Goal: Transaction & Acquisition: Purchase product/service

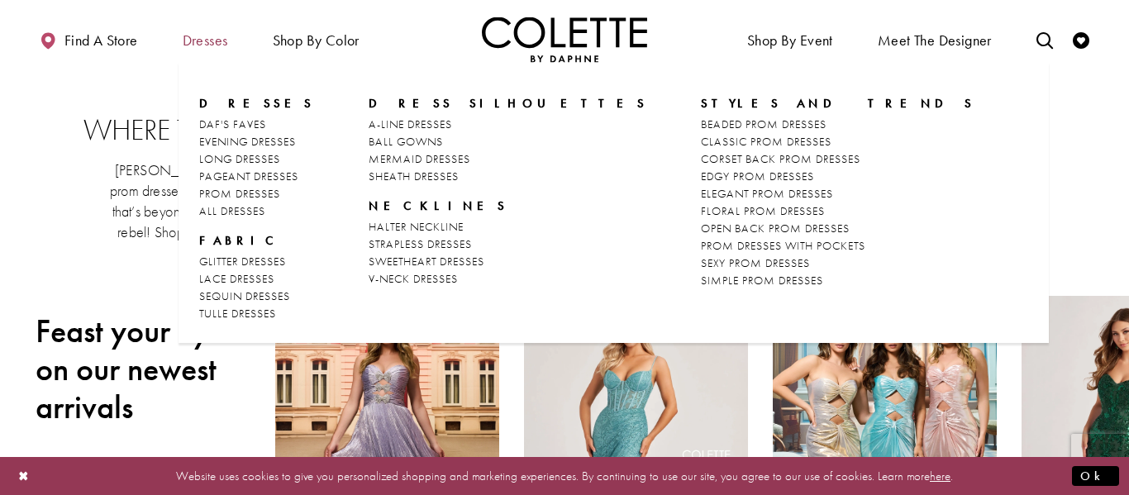
click at [208, 42] on span "Dresses" at bounding box center [205, 40] width 45 height 17
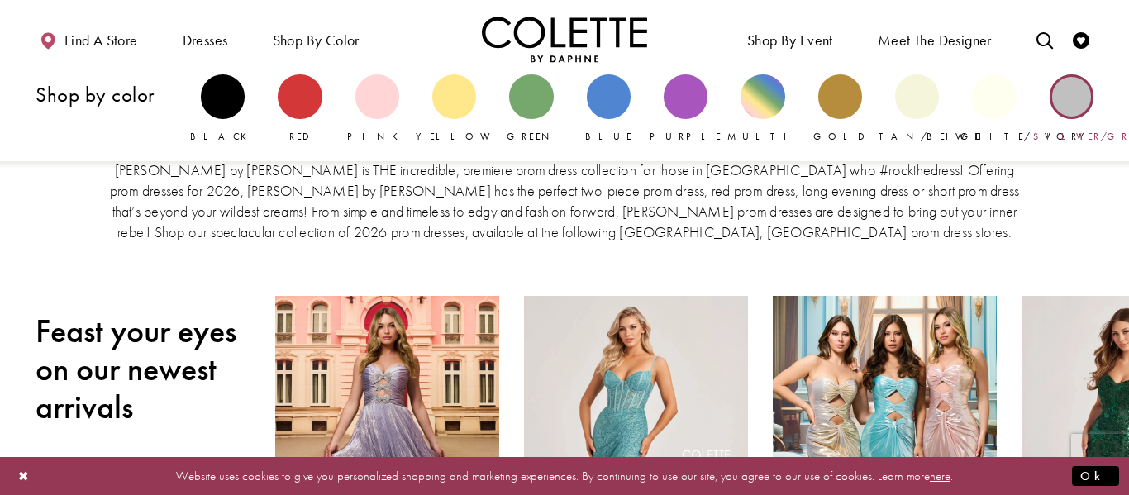
click at [1072, 104] on div "Primary block" at bounding box center [1072, 96] width 44 height 44
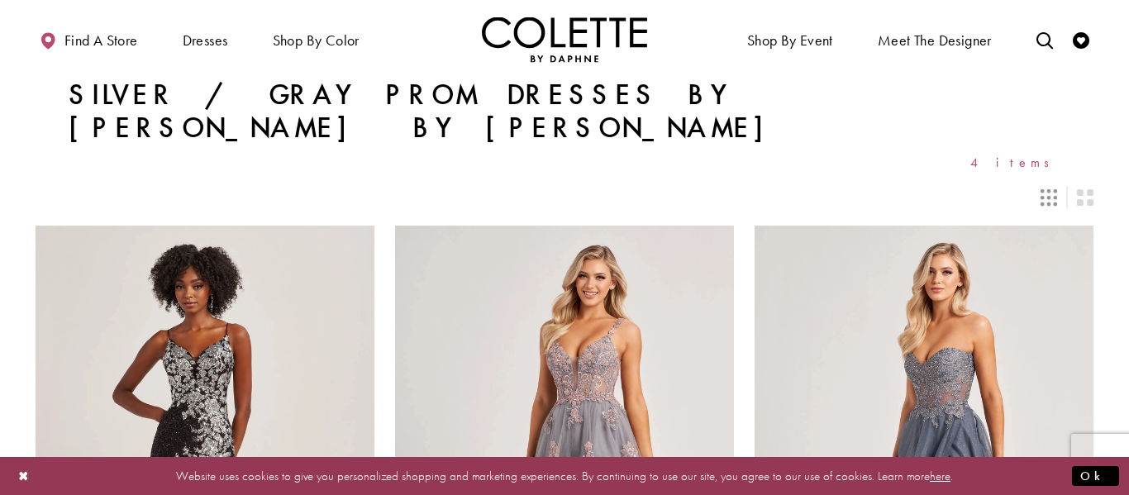
click at [1040, 155] on span "4 items" at bounding box center [1015, 162] width 90 height 14
click at [1050, 179] on div "Layout Controls" at bounding box center [1049, 197] width 36 height 36
click at [1042, 179] on div "Layout Controls" at bounding box center [1049, 197] width 36 height 36
click at [1047, 189] on icon "Switch layout to 3 columns" at bounding box center [1049, 197] width 17 height 17
